Goal: Transaction & Acquisition: Purchase product/service

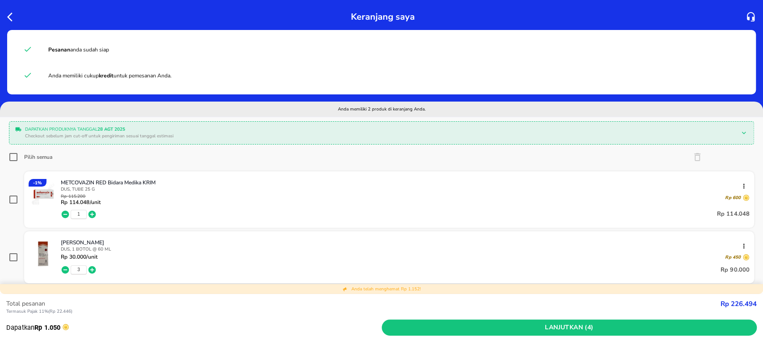
click at [11, 156] on input "Pilih semua" at bounding box center [13, 156] width 9 height 9
checkbox input "true"
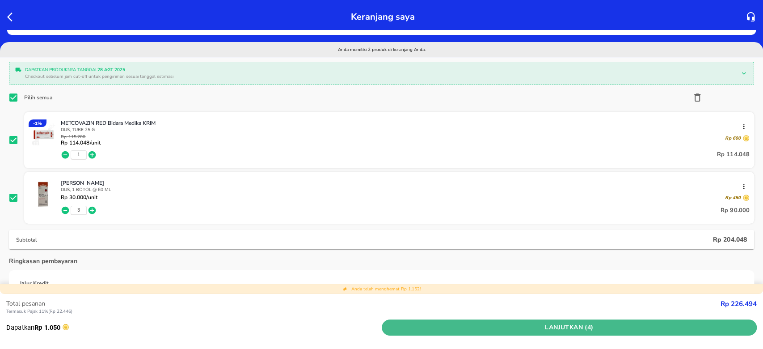
click at [586, 323] on span "Lanjutkan (4)" at bounding box center [569, 327] width 368 height 11
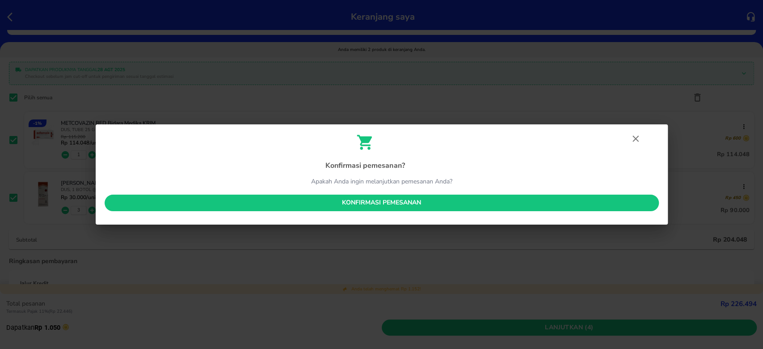
click at [403, 210] on button "Konfirmasi pemesanan" at bounding box center [382, 202] width 554 height 17
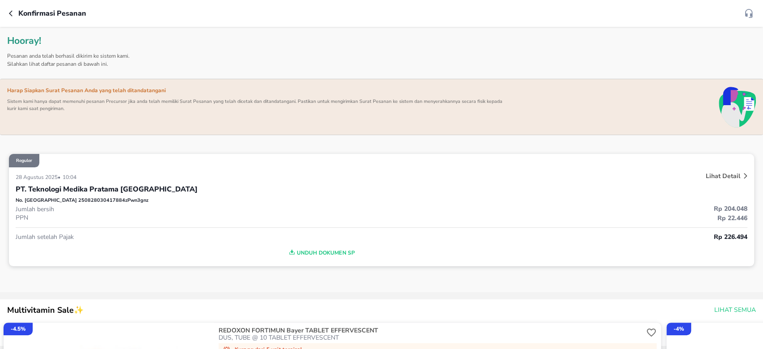
click at [10, 14] on icon "button" at bounding box center [11, 13] width 4 height 6
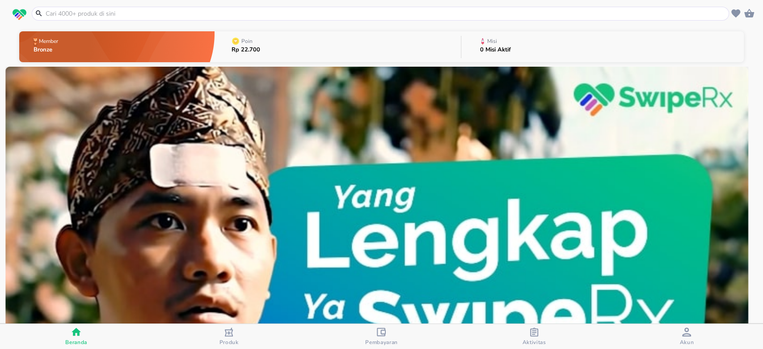
click at [526, 327] on div "Aktivitas" at bounding box center [534, 336] width 24 height 18
